Goal: Task Accomplishment & Management: Use online tool/utility

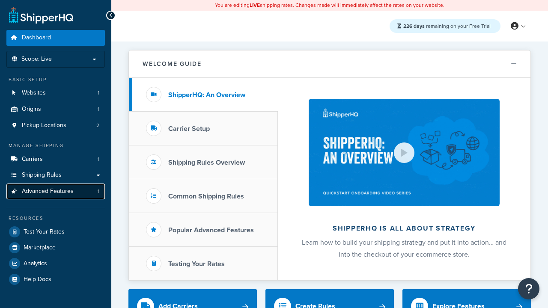
click at [56, 191] on span "Advanced Features" at bounding box center [48, 191] width 52 height 7
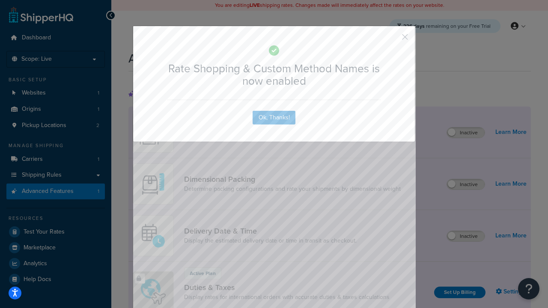
scroll to position [381, 0]
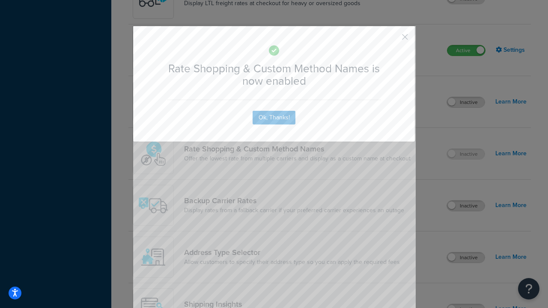
click at [392, 39] on button "button" at bounding box center [392, 40] width 2 height 2
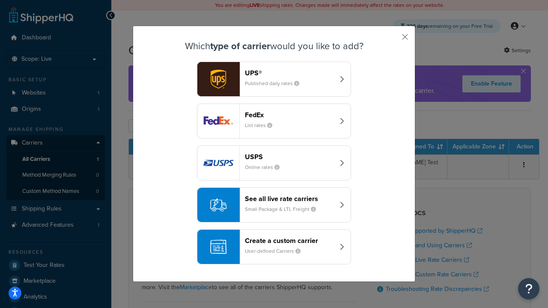
click at [274, 205] on div "See all live rate carriers Small Package & LTL Freight" at bounding box center [289, 205] width 89 height 21
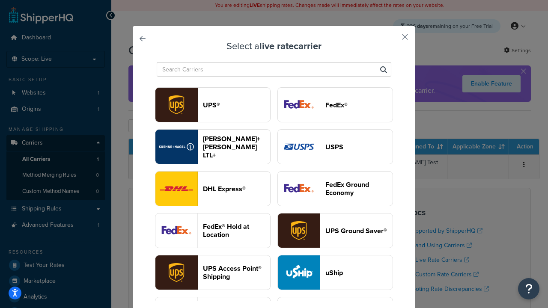
click at [335, 147] on header "USPS" at bounding box center [358, 147] width 67 height 8
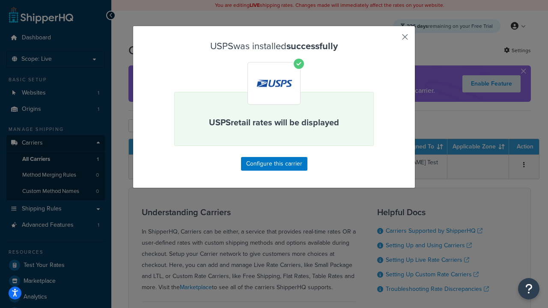
click at [392, 40] on button "button" at bounding box center [392, 40] width 2 height 2
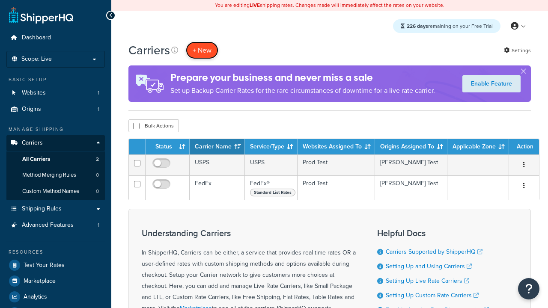
click at [202, 50] on button "+ New" at bounding box center [202, 51] width 33 height 18
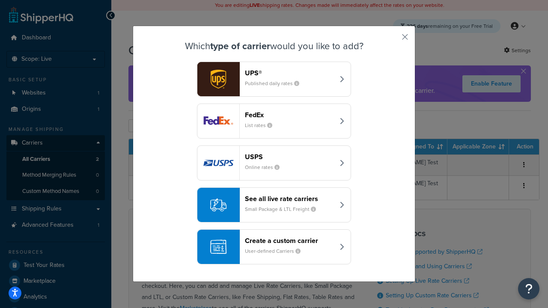
click at [274, 205] on div "See all live rate carriers Small Package & LTL Freight" at bounding box center [289, 205] width 89 height 21
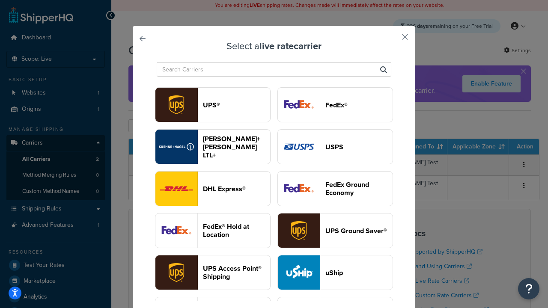
click at [335, 105] on header "FedEx®" at bounding box center [358, 105] width 67 height 8
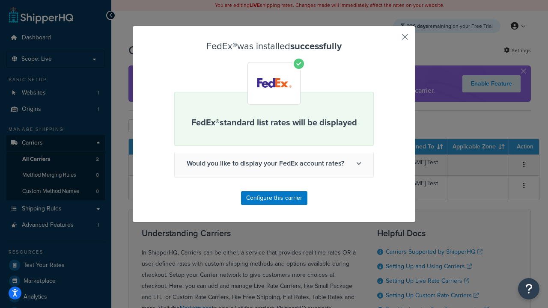
click at [392, 40] on button "button" at bounding box center [392, 40] width 2 height 2
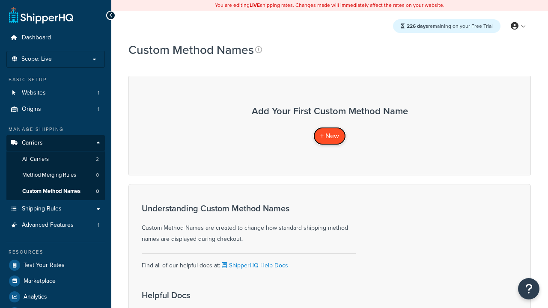
click at [330, 136] on span "+ New" at bounding box center [329, 136] width 19 height 10
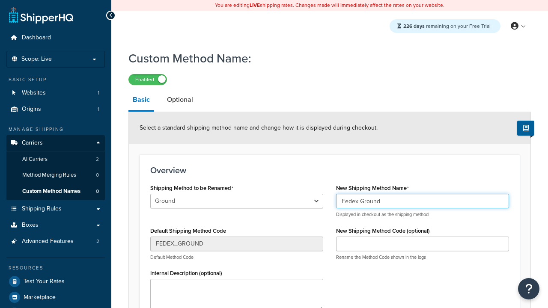
type input "Fedex Ground"
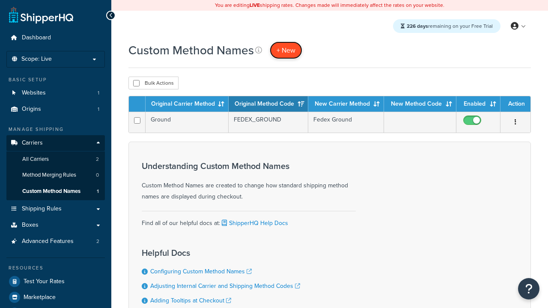
click at [286, 50] on span "+ New" at bounding box center [286, 50] width 19 height 10
